Goal: Information Seeking & Learning: Learn about a topic

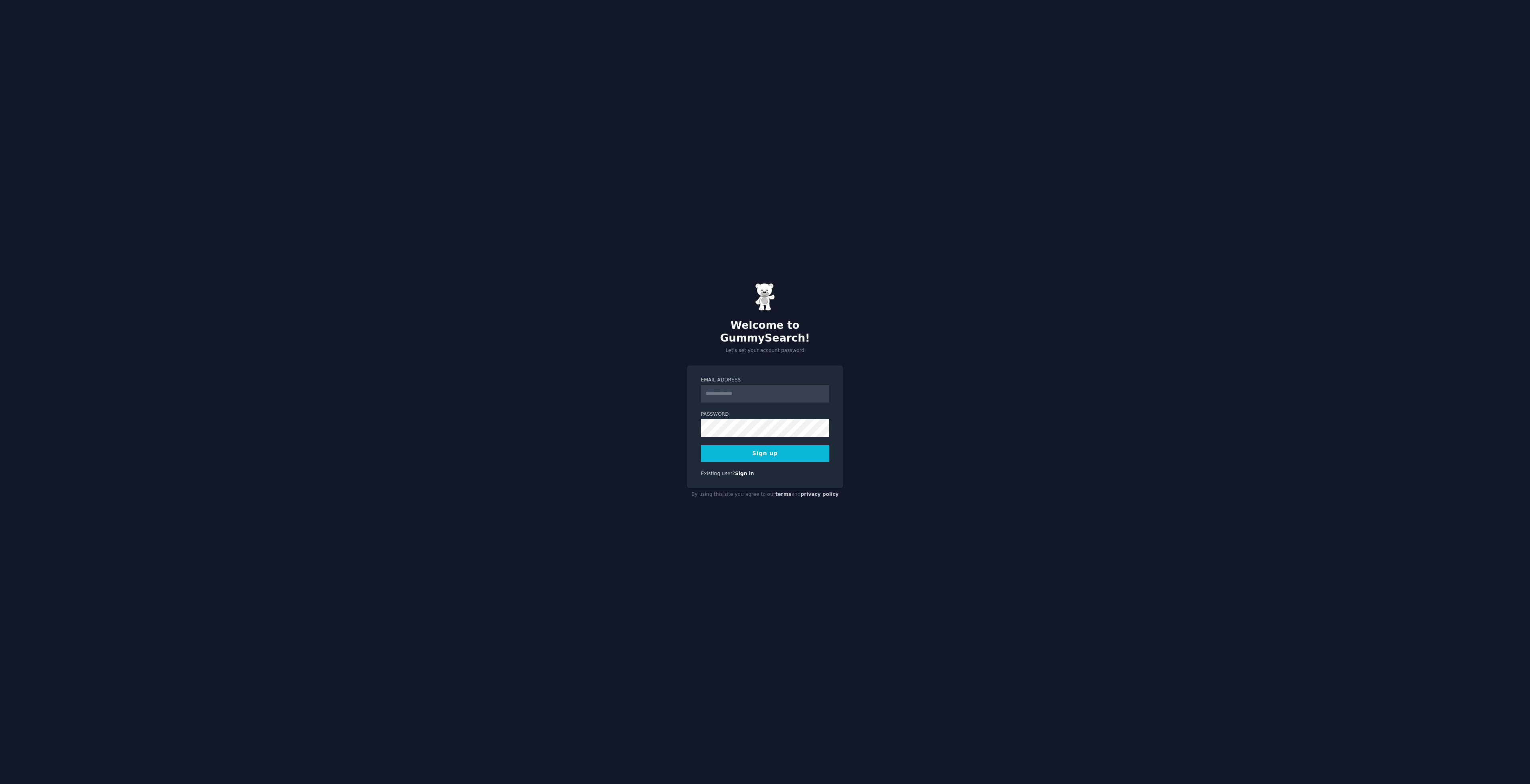
click at [946, 376] on div "Welcome to GummySearch! Let's set your account password Email Address Password …" at bounding box center [765, 392] width 1530 height 784
click at [804, 386] on input "Email Address" at bounding box center [765, 394] width 128 height 18
type input "**********"
click at [897, 432] on div "**********" at bounding box center [765, 392] width 1530 height 784
click at [746, 450] on button "Sign up" at bounding box center [765, 453] width 128 height 17
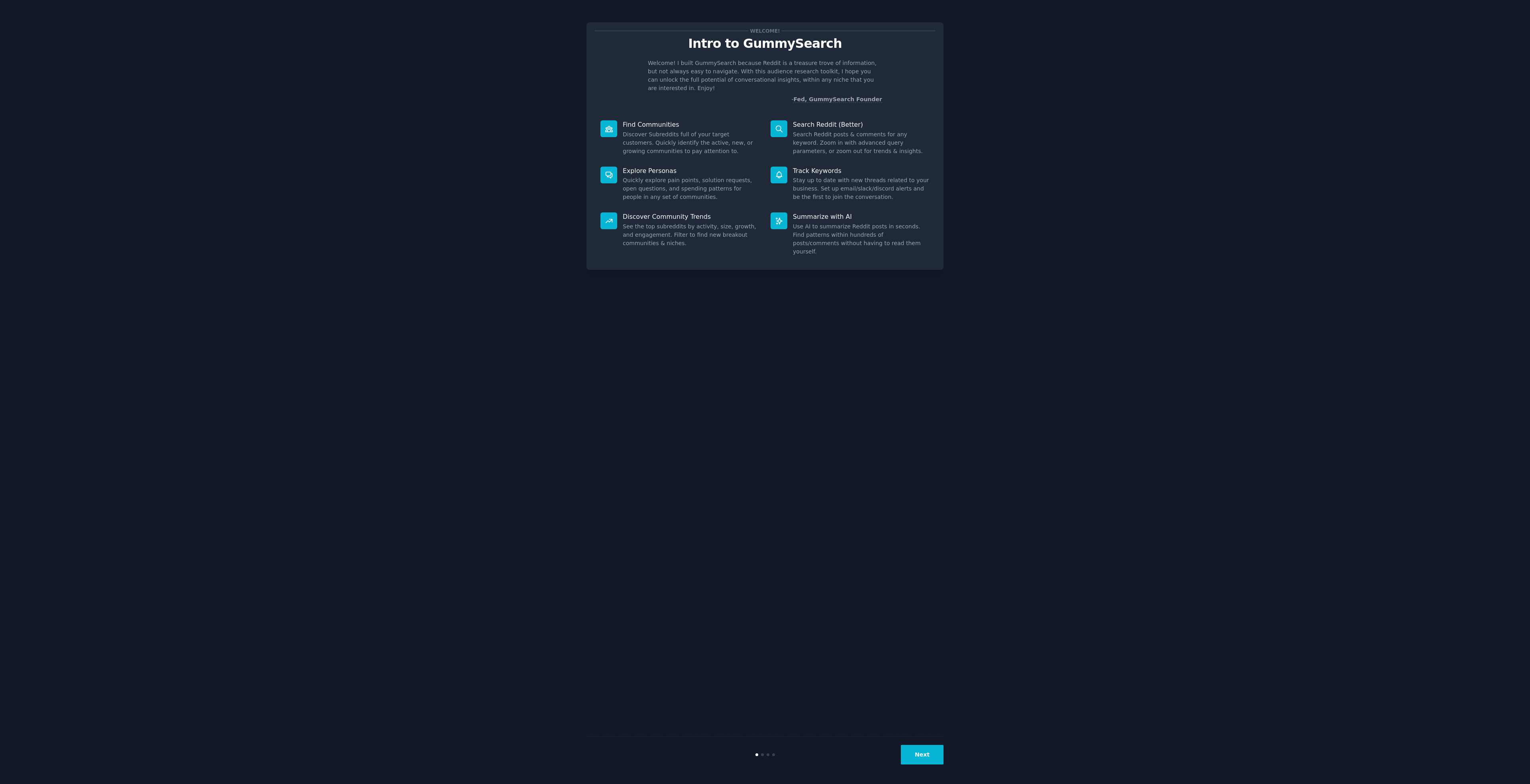
click at [1025, 290] on div "Welcome! Intro to GummySearch Welcome! I built GummySearch because Reddit is a …" at bounding box center [765, 392] width 1507 height 761
click at [928, 753] on button "Next" at bounding box center [922, 754] width 43 height 20
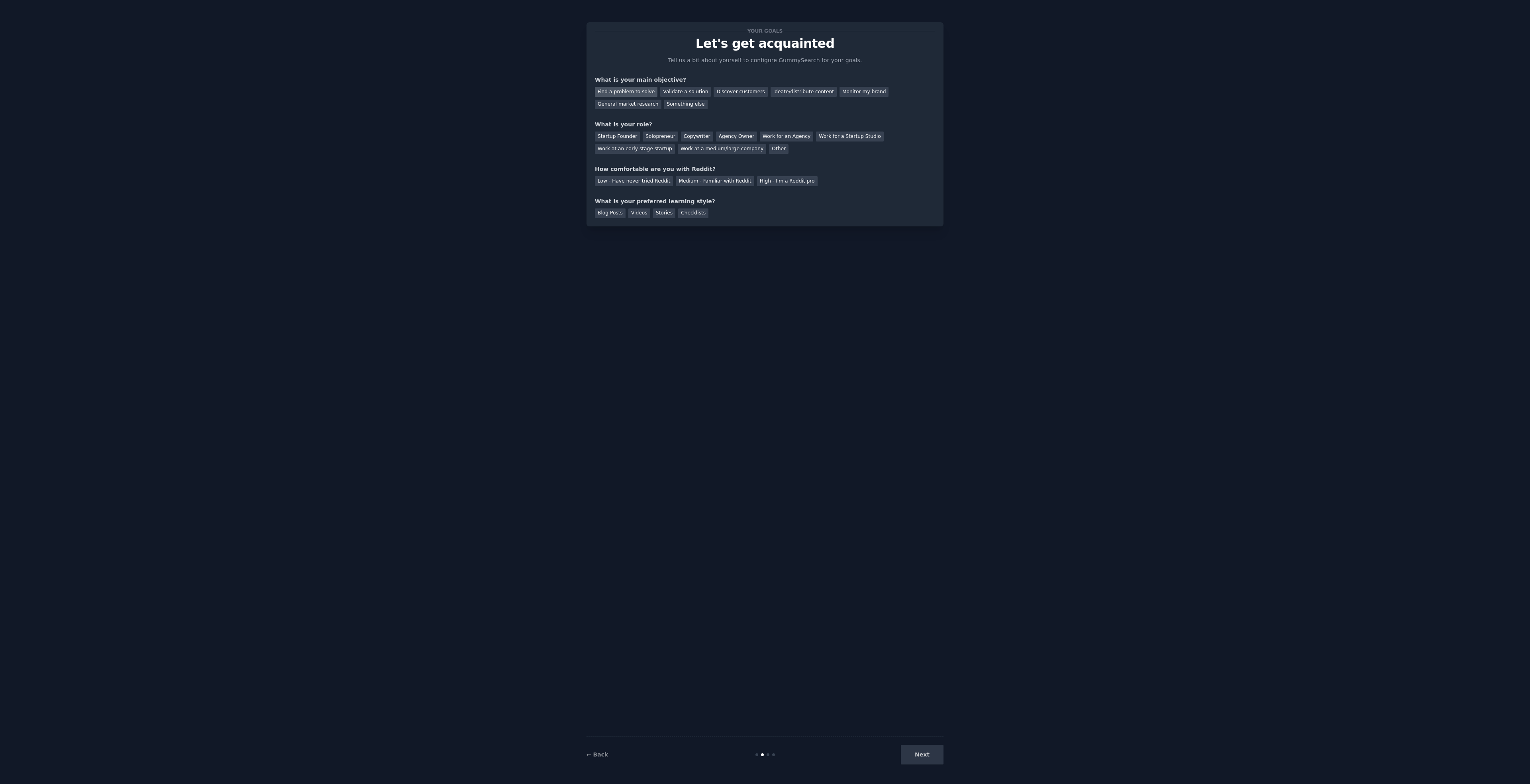
click at [638, 90] on div "Find a problem to solve" at bounding box center [626, 91] width 62 height 10
click at [669, 90] on div "Validate a solution" at bounding box center [685, 91] width 50 height 10
click at [725, 89] on div "Discover customers" at bounding box center [740, 91] width 54 height 10
click at [631, 93] on div "Find a problem to solve" at bounding box center [626, 91] width 62 height 10
click at [720, 95] on div "Discover customers" at bounding box center [740, 91] width 54 height 10
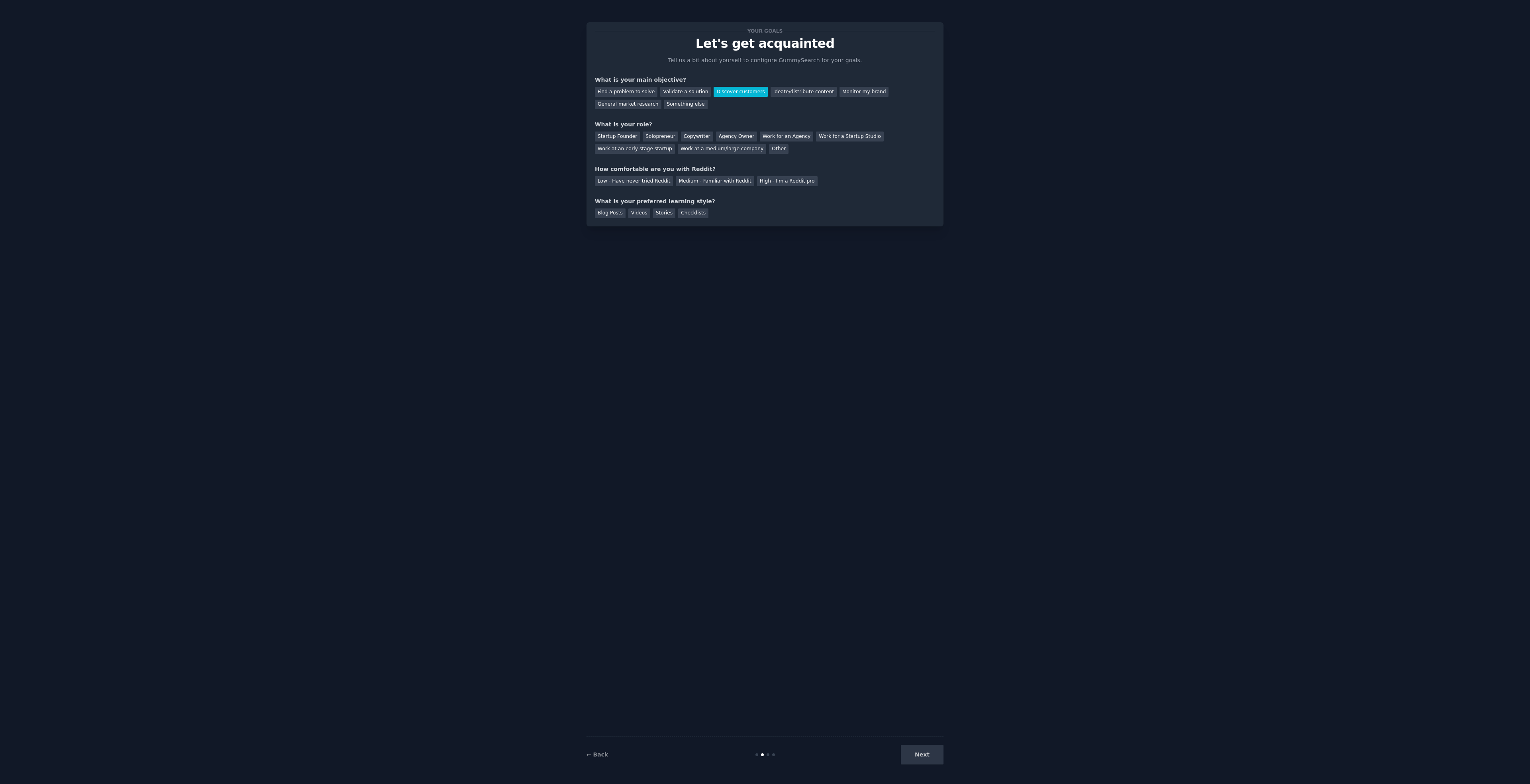
drag, startPoint x: 626, startPoint y: 137, endPoint x: 668, endPoint y: 162, distance: 48.9
click at [626, 137] on div "Startup Founder" at bounding box center [618, 136] width 45 height 10
click at [729, 183] on div "Medium - Familiar with Reddit" at bounding box center [715, 181] width 78 height 10
click at [615, 216] on div "Blog Posts" at bounding box center [611, 213] width 31 height 10
click at [932, 750] on button "Next" at bounding box center [922, 754] width 43 height 20
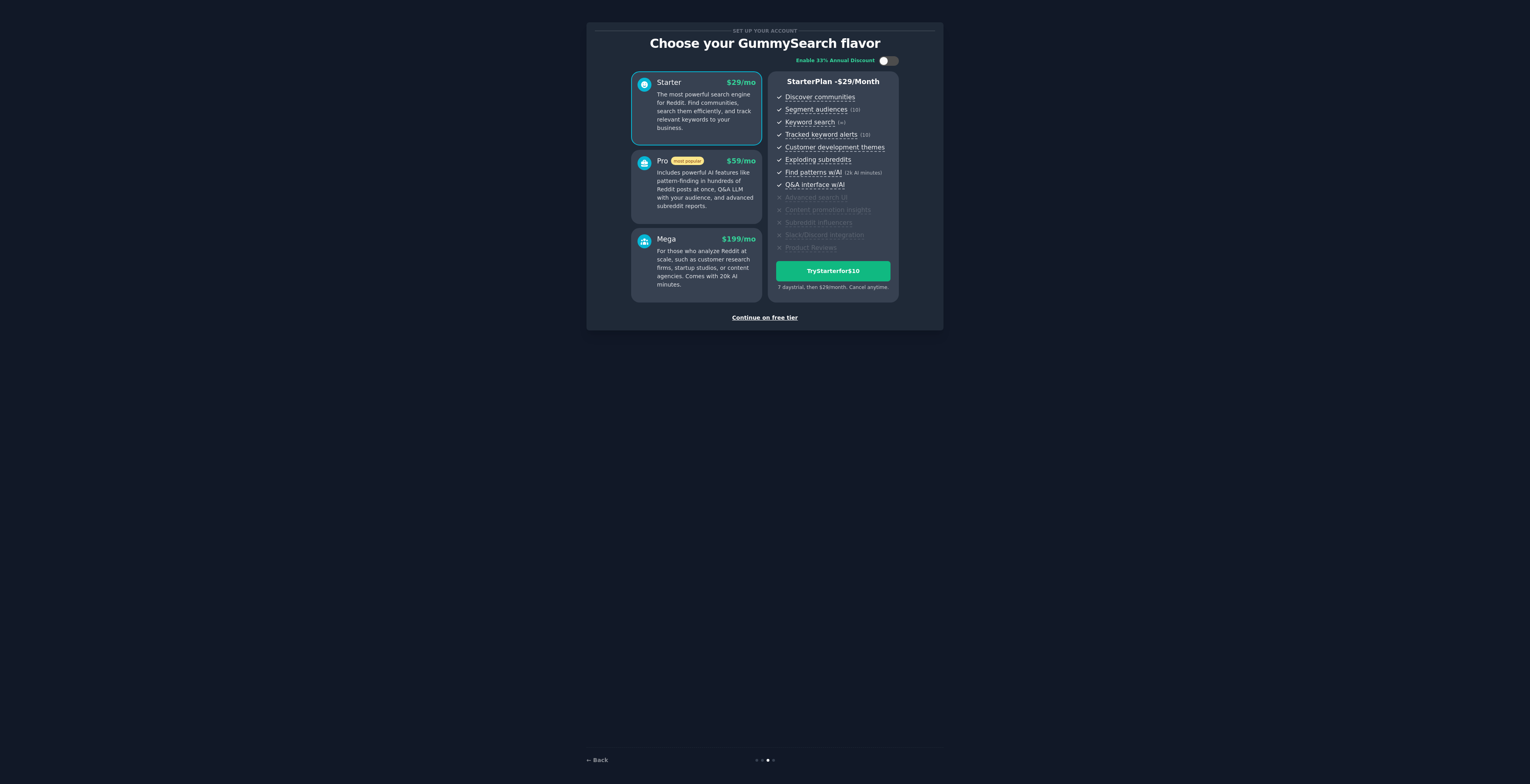
click at [744, 315] on div "Continue on free tier" at bounding box center [765, 318] width 340 height 8
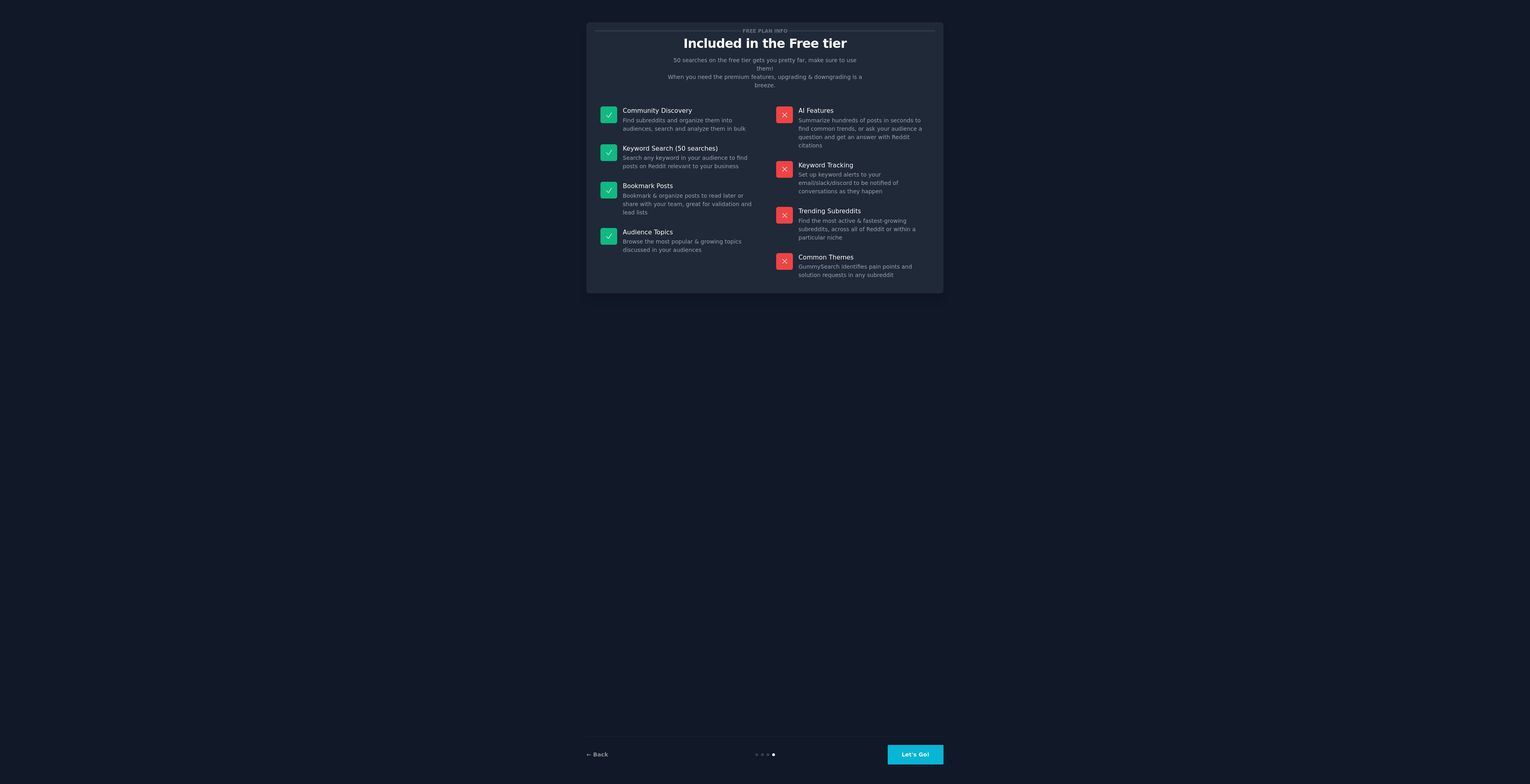
click at [939, 753] on button "Let's Go!" at bounding box center [916, 754] width 56 height 20
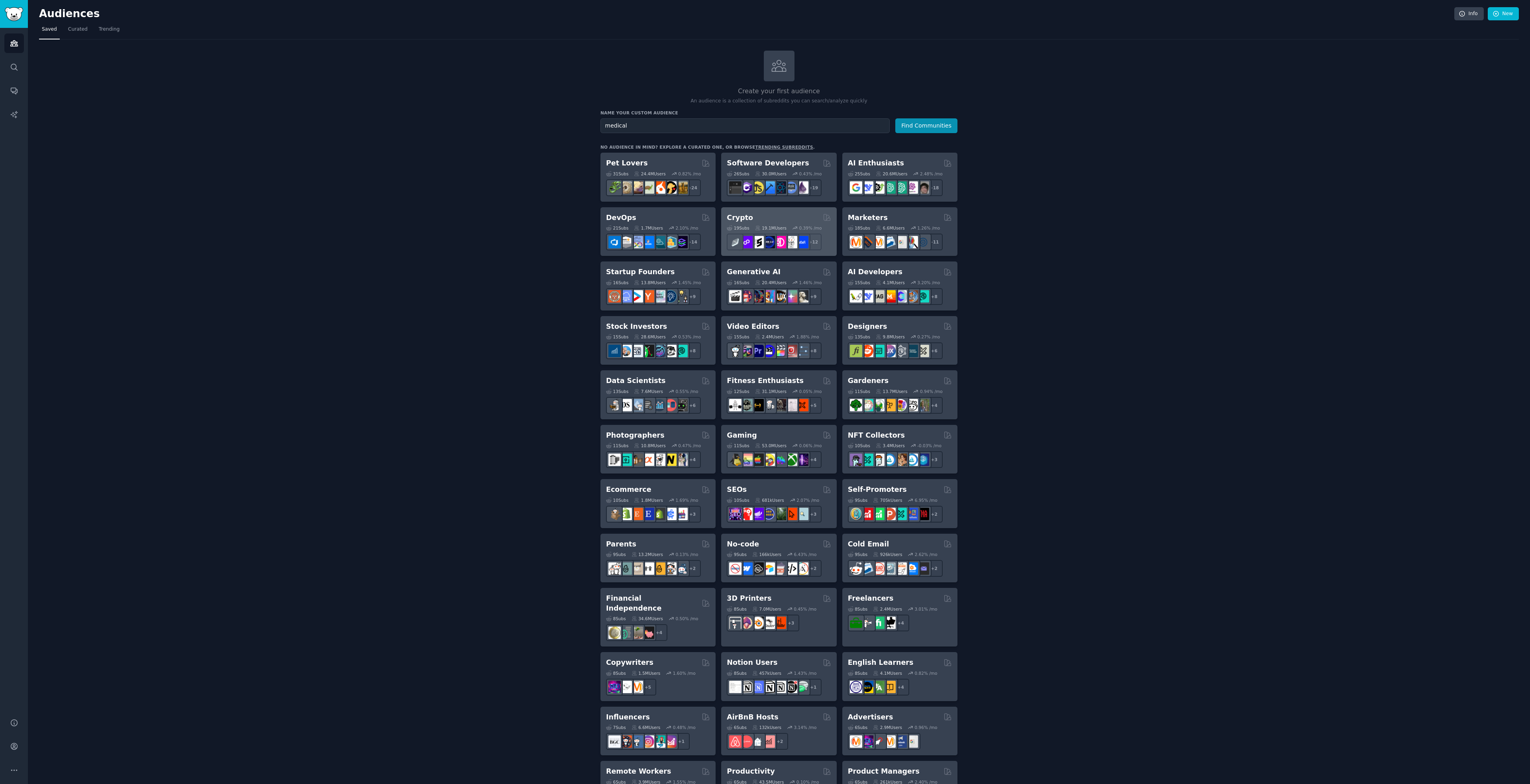
type input "medical"
click at [808, 217] on div "Crypto Curated by GummySearch" at bounding box center [779, 217] width 104 height 10
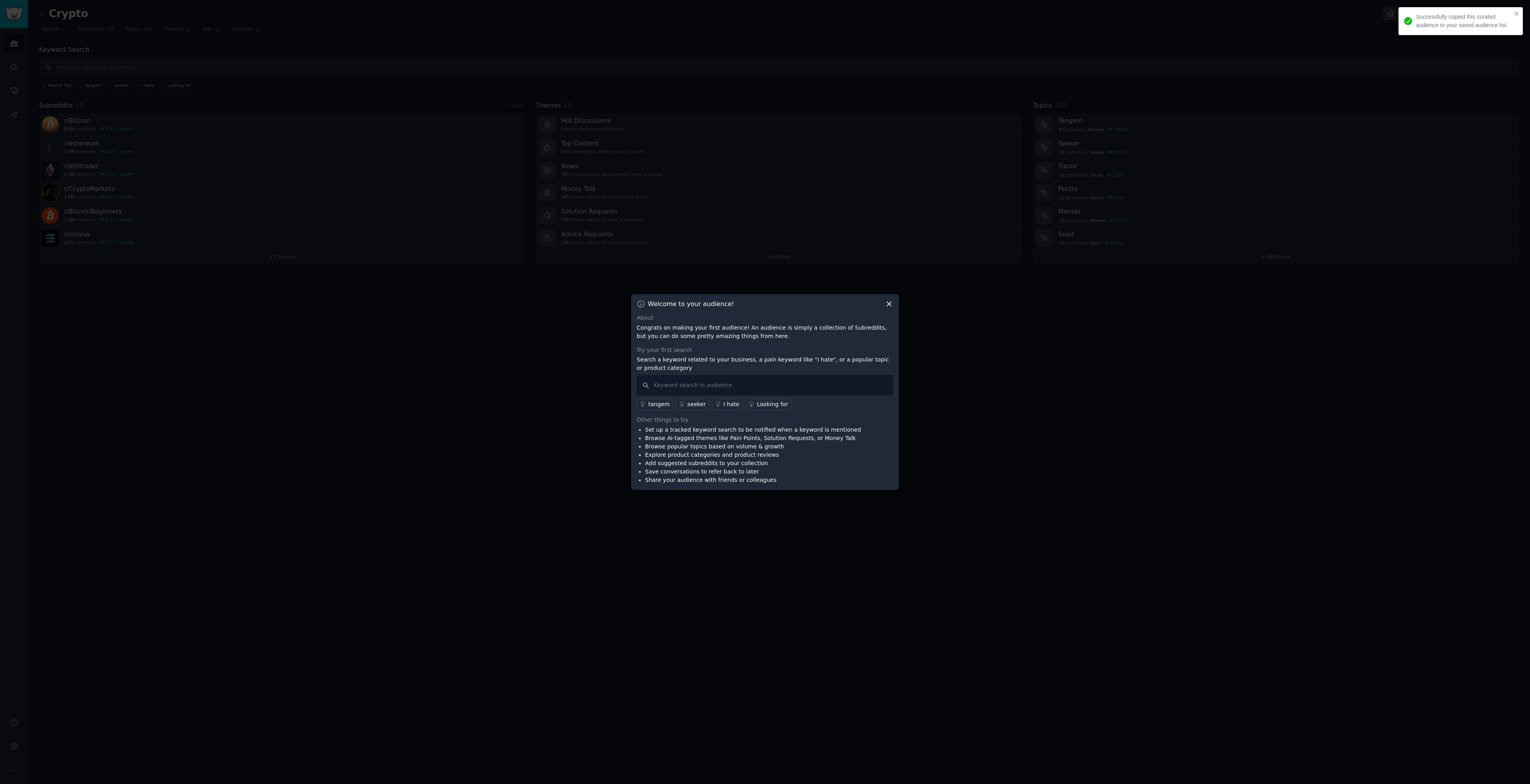
click at [889, 300] on icon at bounding box center [889, 304] width 8 height 8
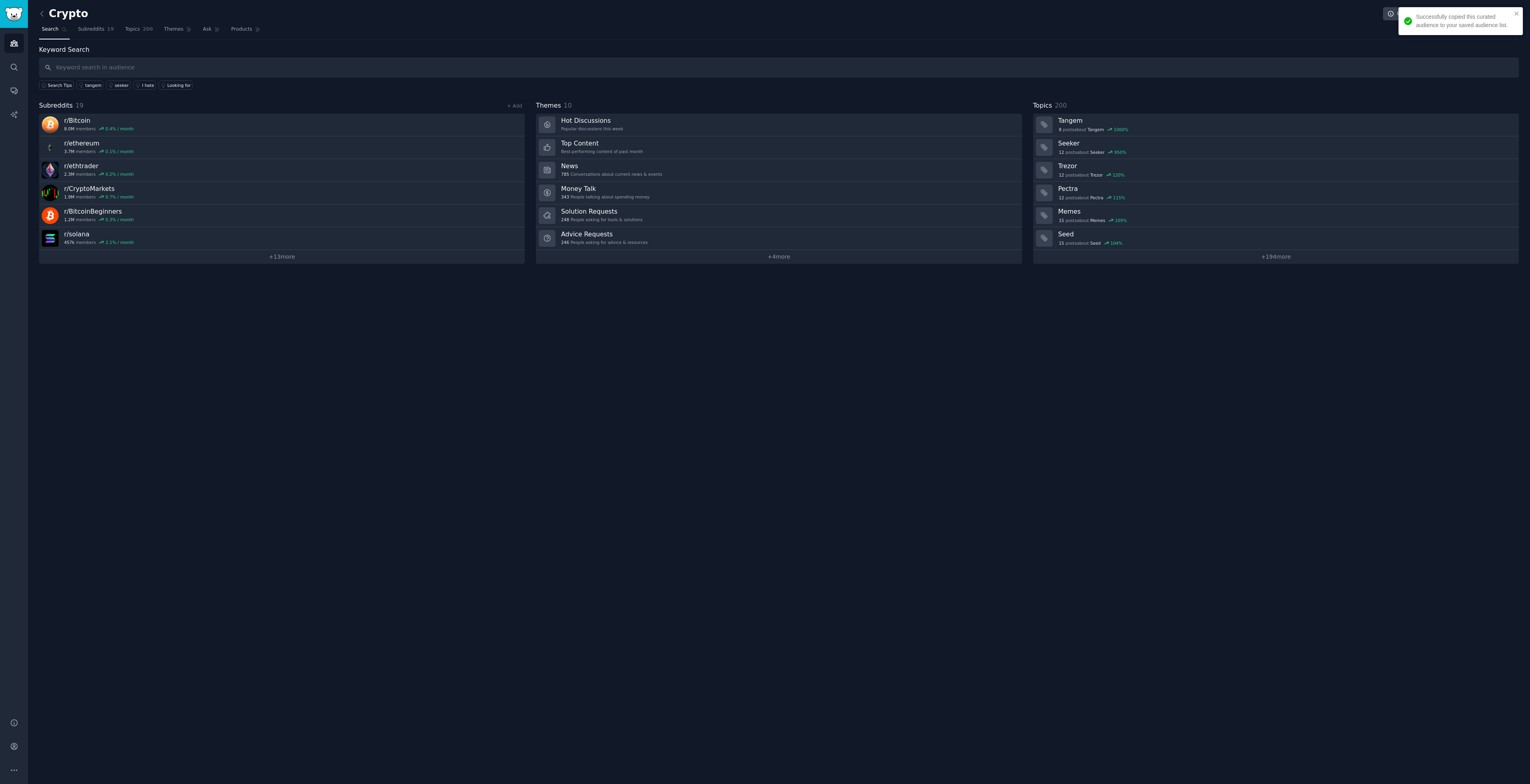
click at [449, 357] on div "Crypto Info Edit Share Add Search Subreddits 19 Topics 200 Themes Ask Products …" at bounding box center [779, 392] width 1502 height 784
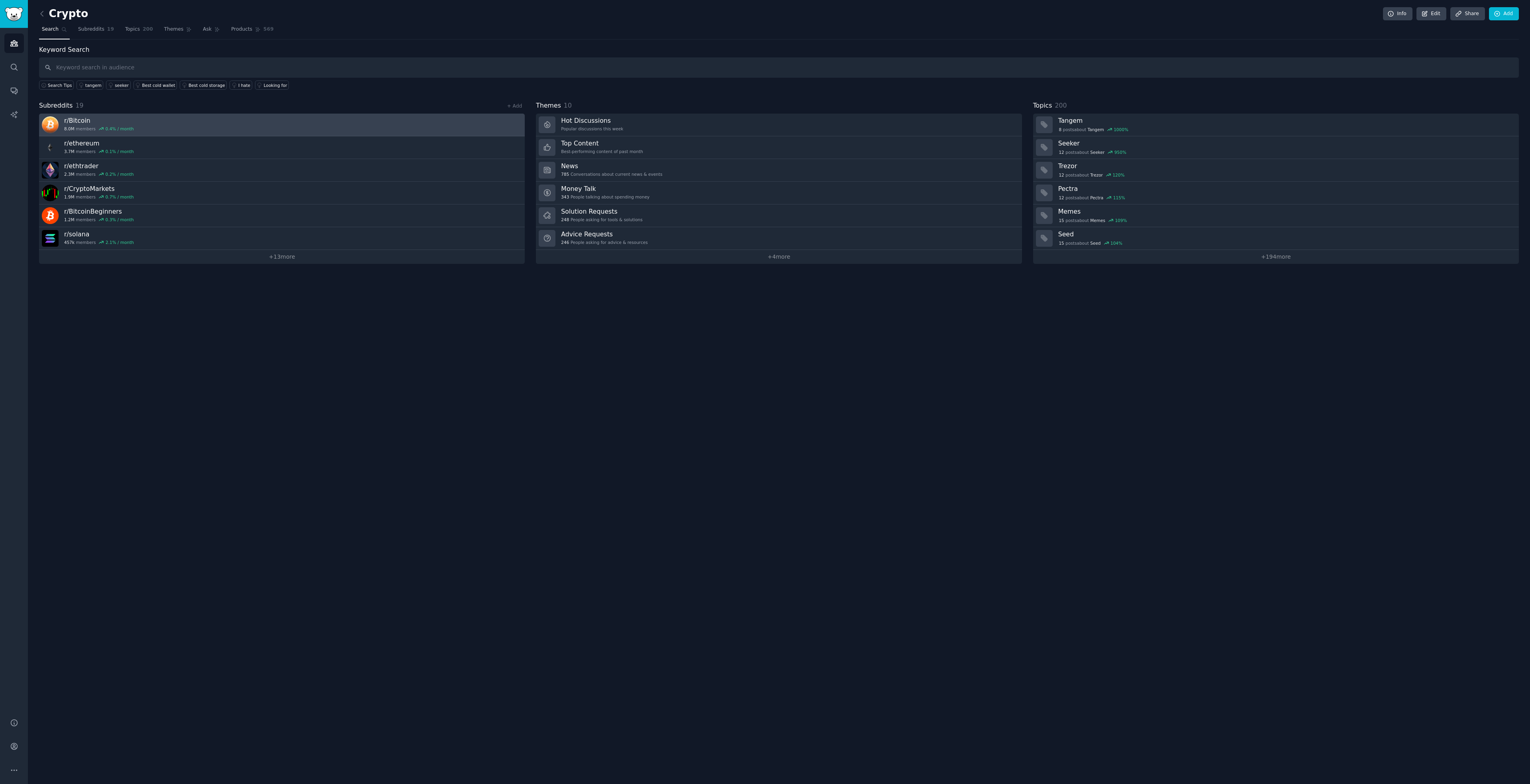
click at [218, 124] on link "r/ Bitcoin 8.0M members 0.4 % / month" at bounding box center [282, 125] width 486 height 23
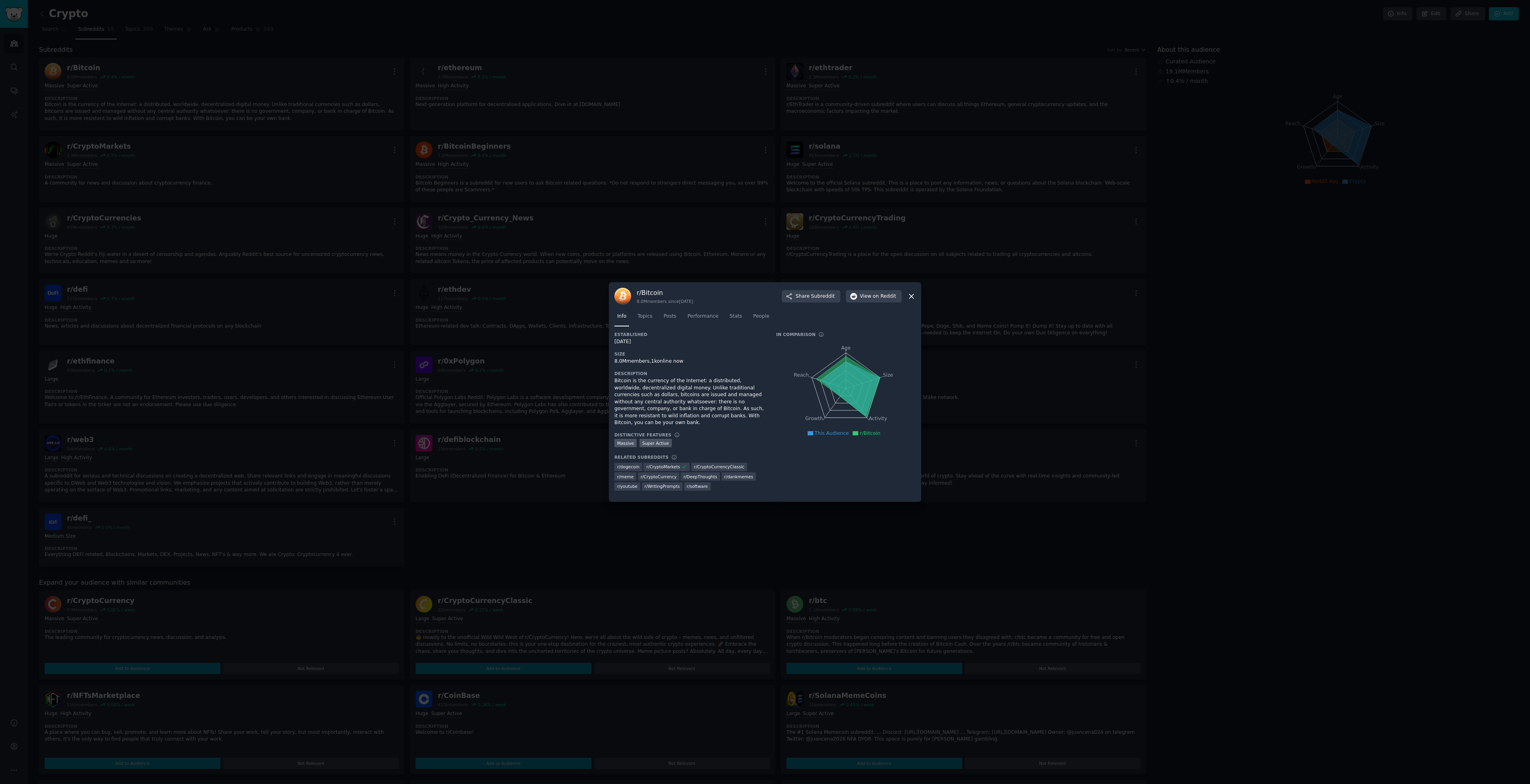
click at [908, 297] on icon at bounding box center [911, 296] width 8 height 8
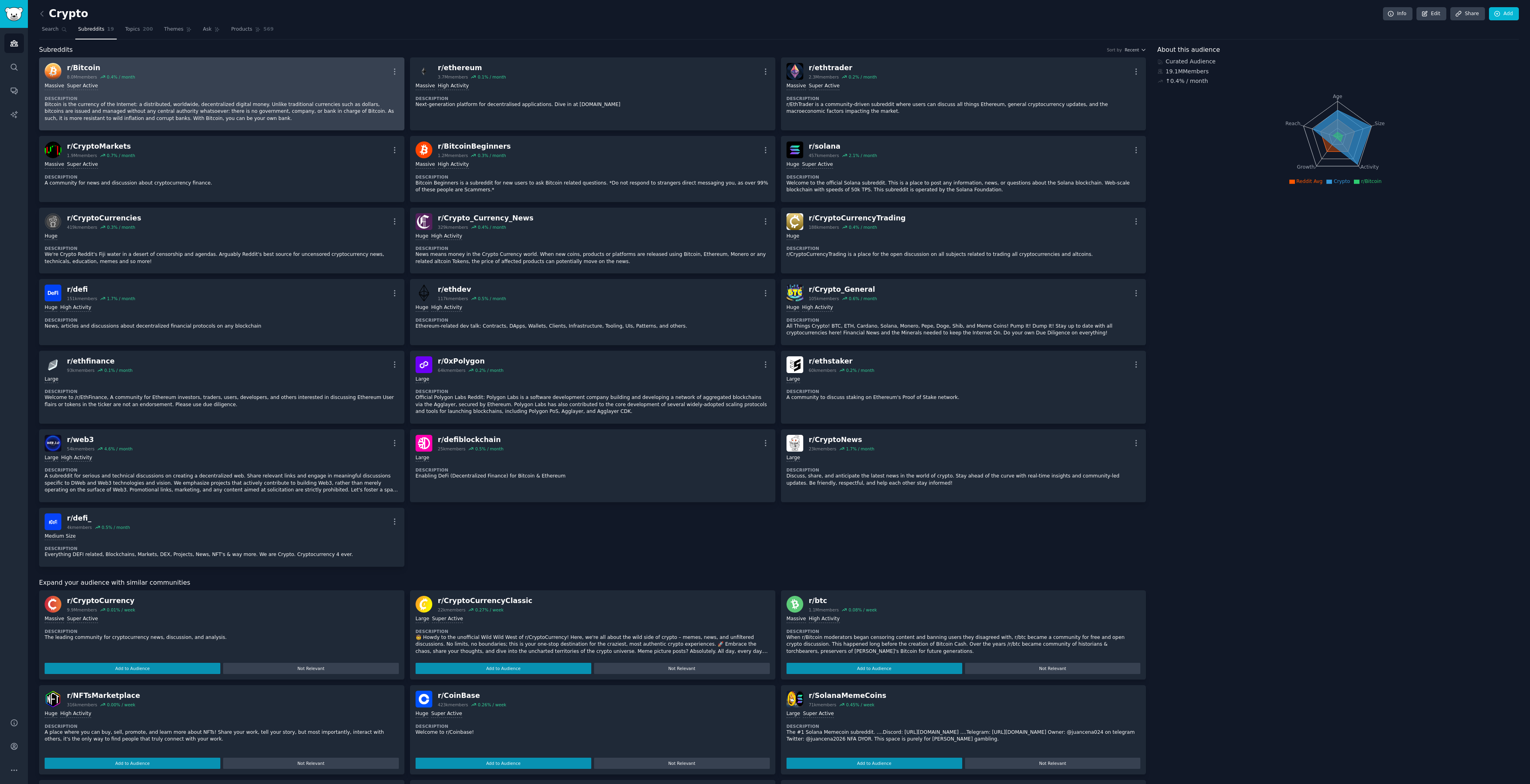
click at [220, 88] on div "Massive Super Active" at bounding box center [222, 86] width 354 height 8
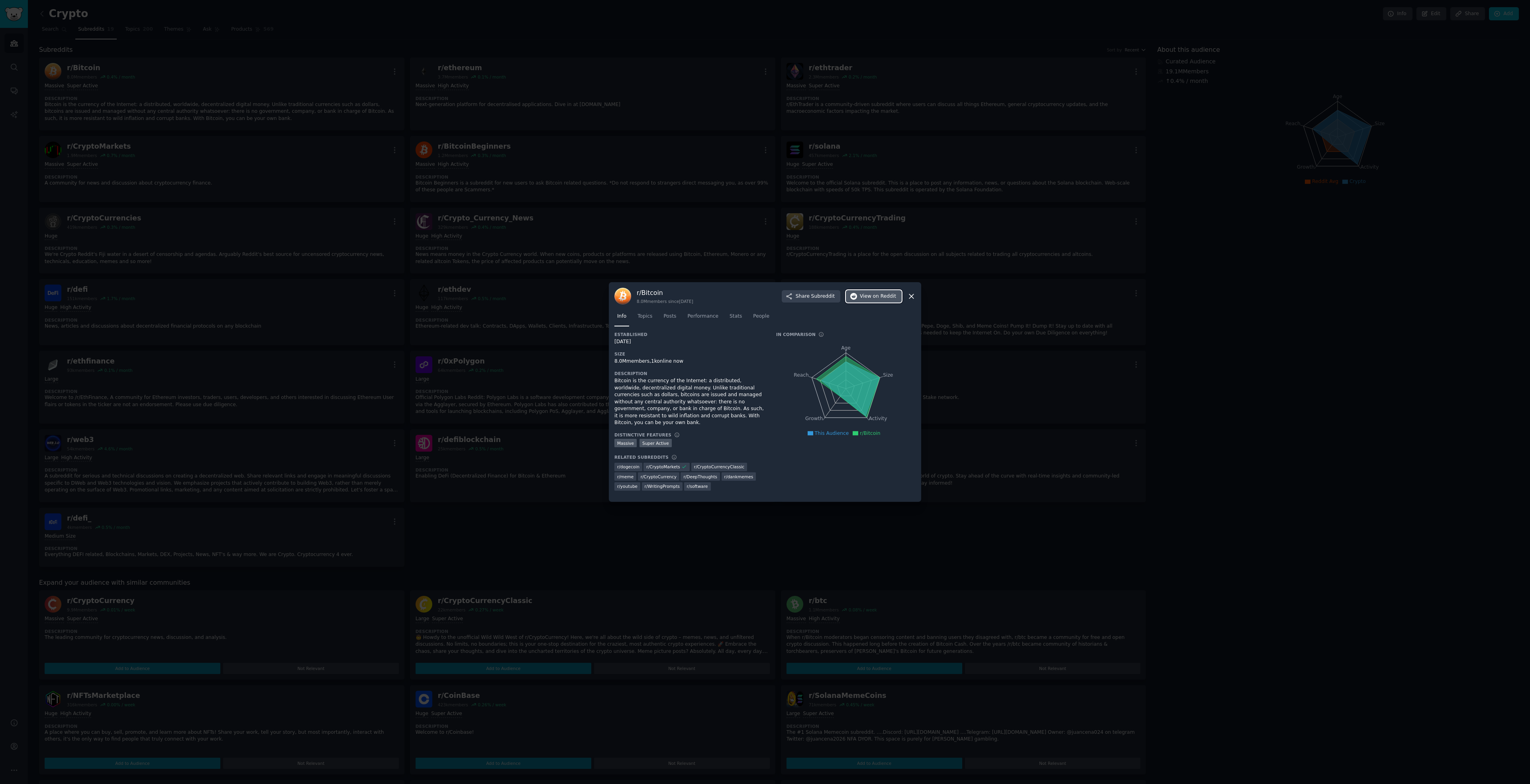
click at [870, 300] on span "View on Reddit" at bounding box center [878, 296] width 36 height 7
